Goal: Information Seeking & Learning: Learn about a topic

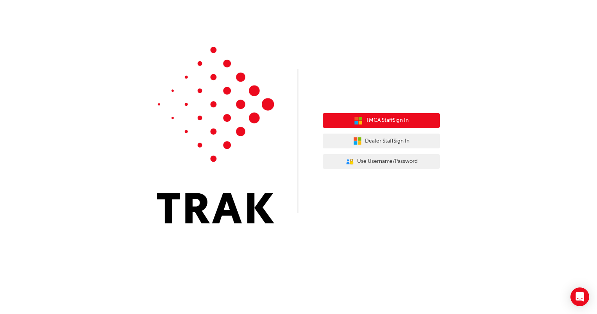
click at [377, 123] on span "TMCA Staff Sign In" at bounding box center [387, 120] width 43 height 9
click at [379, 121] on span "TMCA Staff Sign In" at bounding box center [387, 120] width 43 height 9
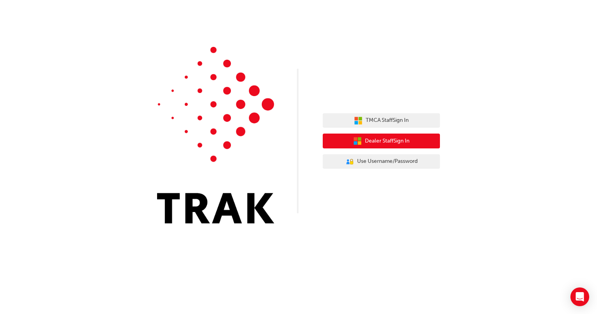
click at [382, 138] on span "Dealer Staff Sign In" at bounding box center [387, 141] width 45 height 9
click at [388, 143] on span "Dealer Staff Sign In" at bounding box center [387, 141] width 45 height 9
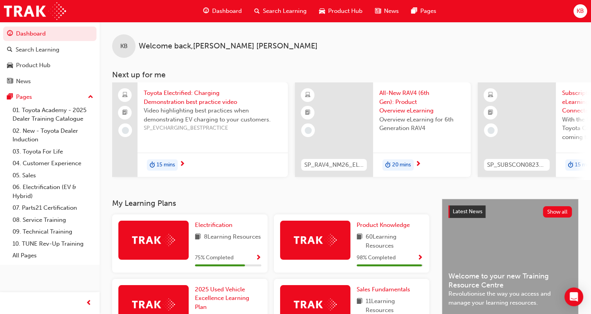
click at [283, 13] on span "Search Learning" at bounding box center [285, 11] width 44 height 9
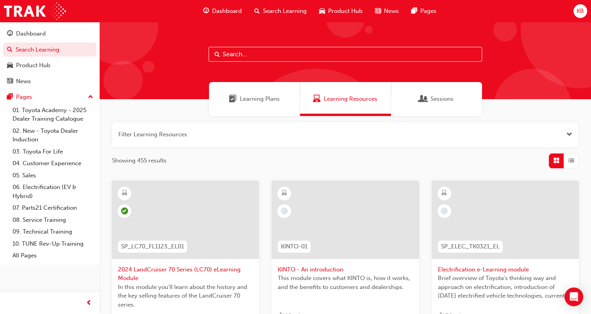
click at [348, 13] on span "Product Hub" at bounding box center [345, 11] width 34 height 9
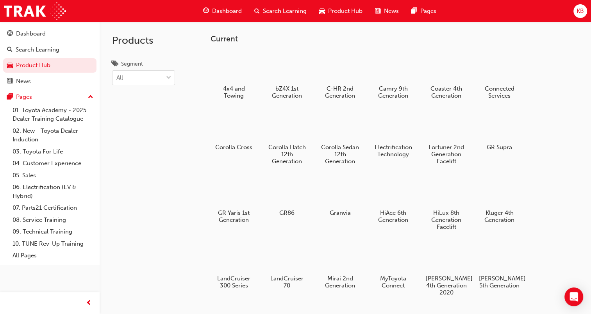
click at [220, 8] on span "Dashboard" at bounding box center [227, 11] width 30 height 9
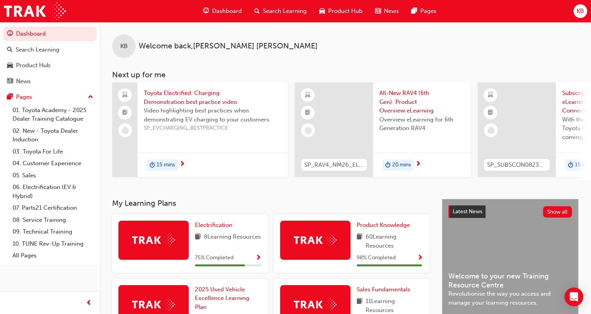
click at [395, 11] on span "News" at bounding box center [391, 11] width 15 height 9
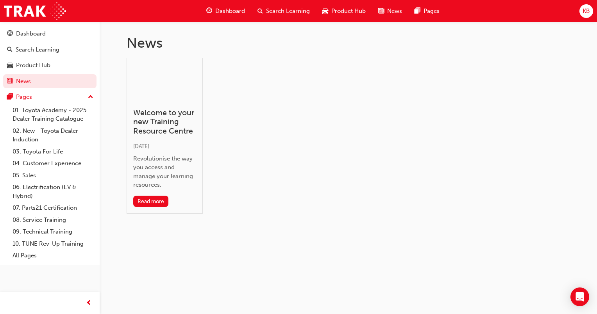
click at [297, 12] on span "Search Learning" at bounding box center [288, 11] width 44 height 9
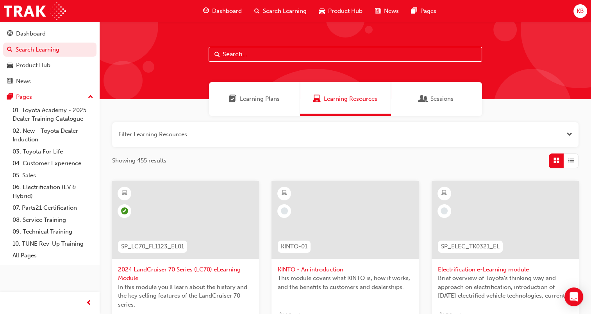
click at [582, 13] on span "KB" at bounding box center [580, 11] width 7 height 9
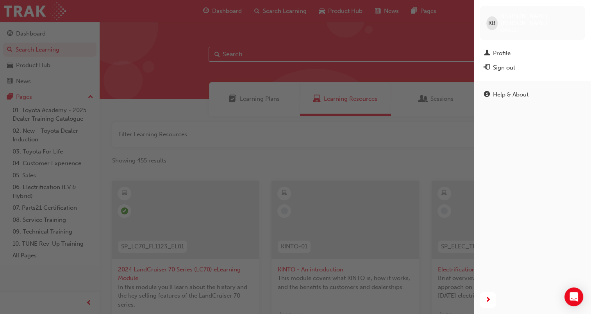
click at [416, 45] on div "button" at bounding box center [237, 157] width 474 height 314
